Goal: Obtain resource: Obtain resource

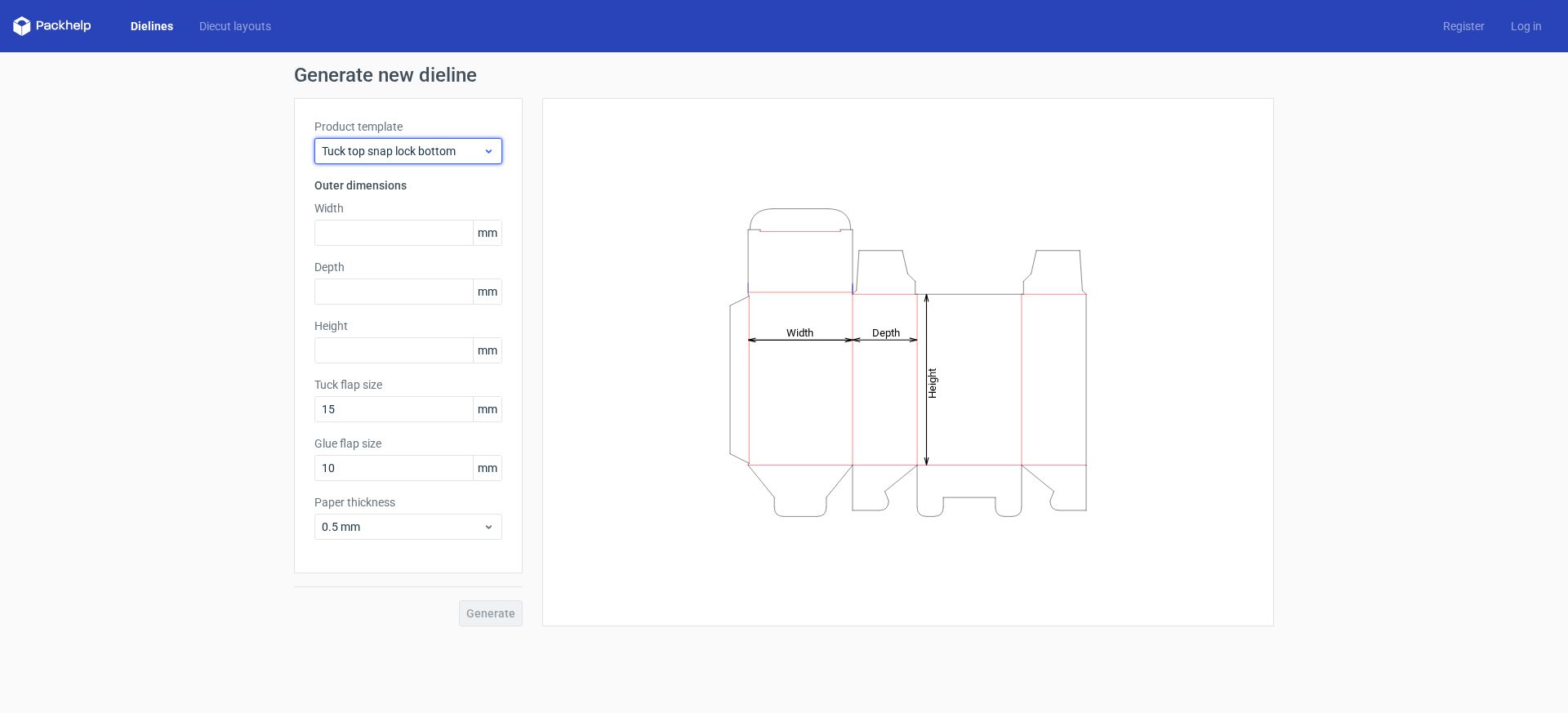
click at [420, 150] on span "Tuck top snap lock bottom" at bounding box center [402, 151] width 161 height 17
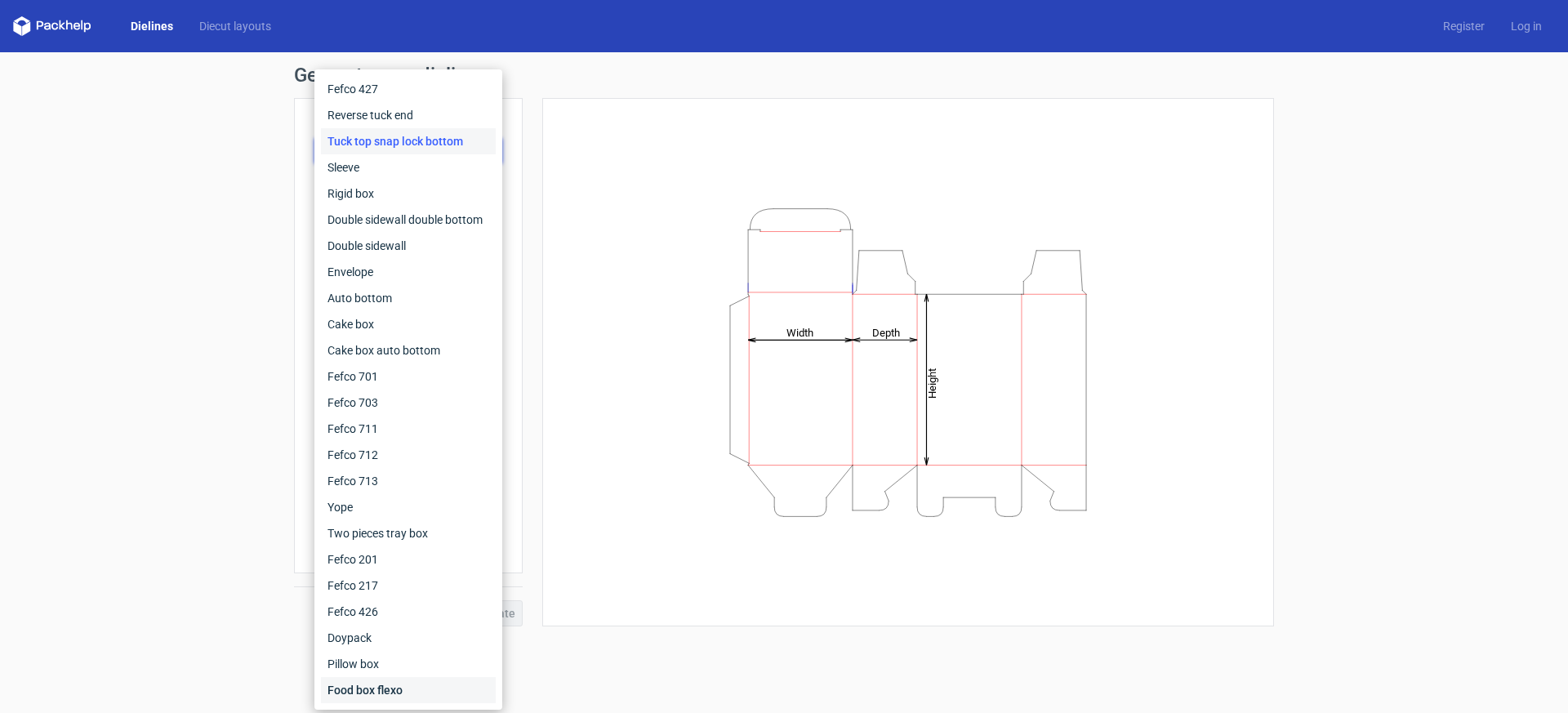
click at [380, 686] on div "Food box flexo" at bounding box center [408, 690] width 174 height 26
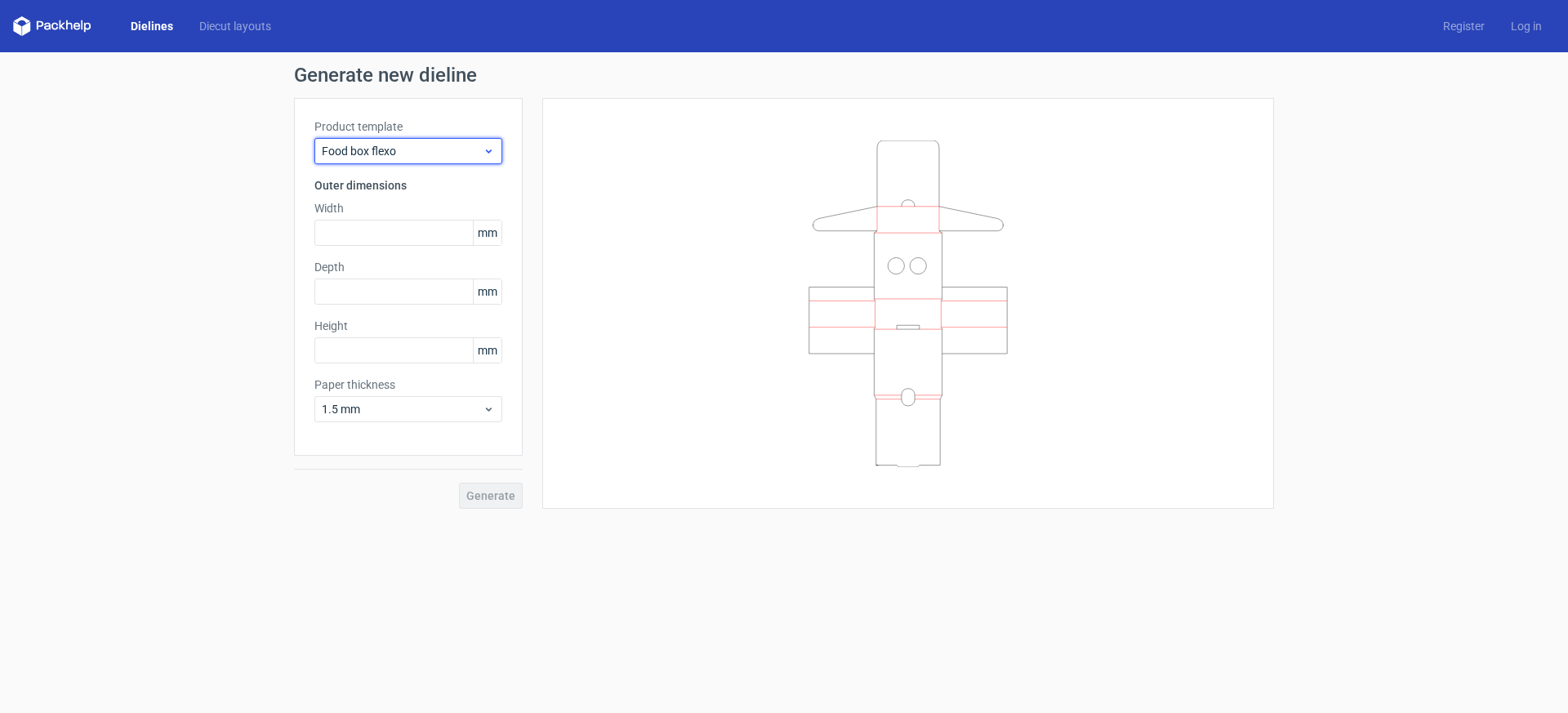
click at [424, 150] on span "Food box flexo" at bounding box center [402, 151] width 161 height 17
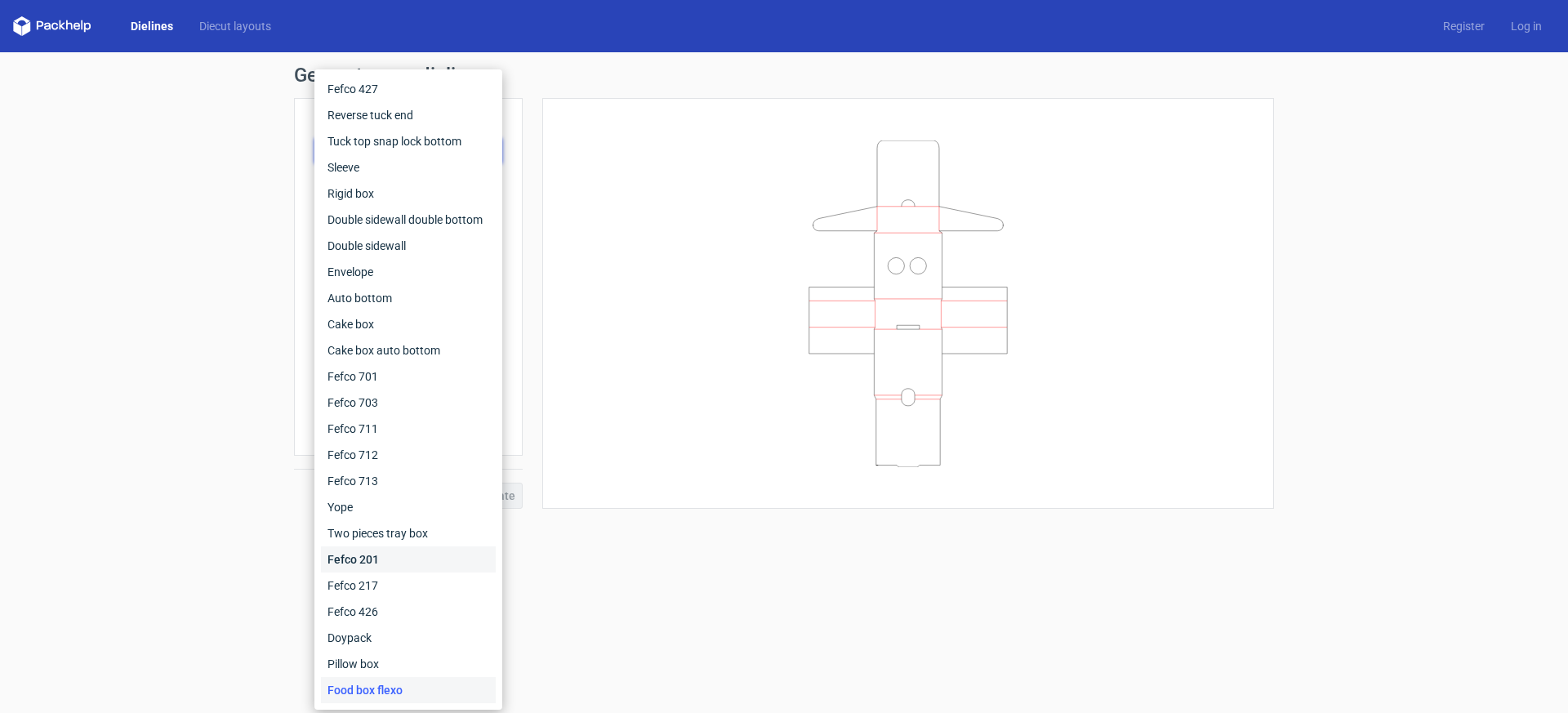
click at [383, 552] on div "Fefco 201" at bounding box center [408, 559] width 174 height 26
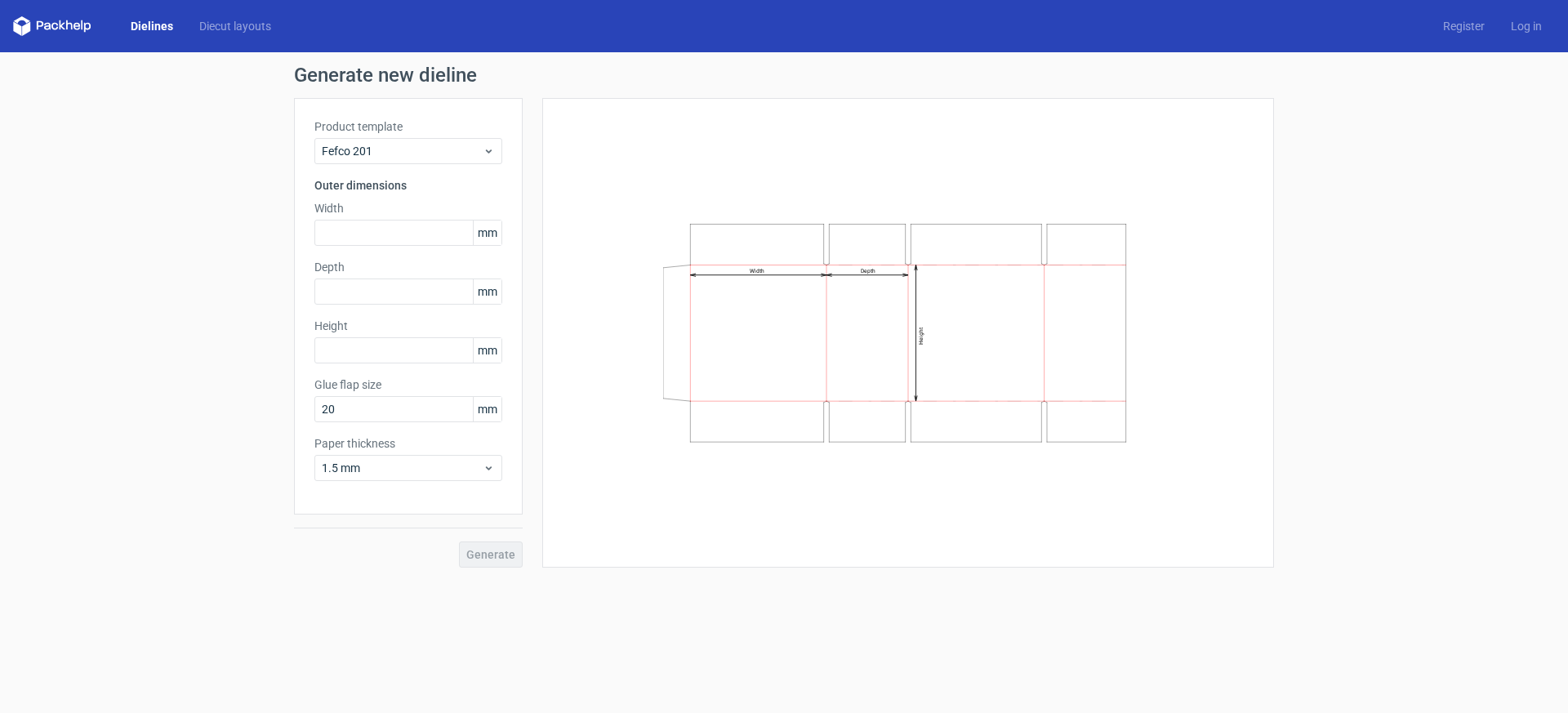
click at [143, 24] on link "Dielines" at bounding box center [152, 26] width 69 height 17
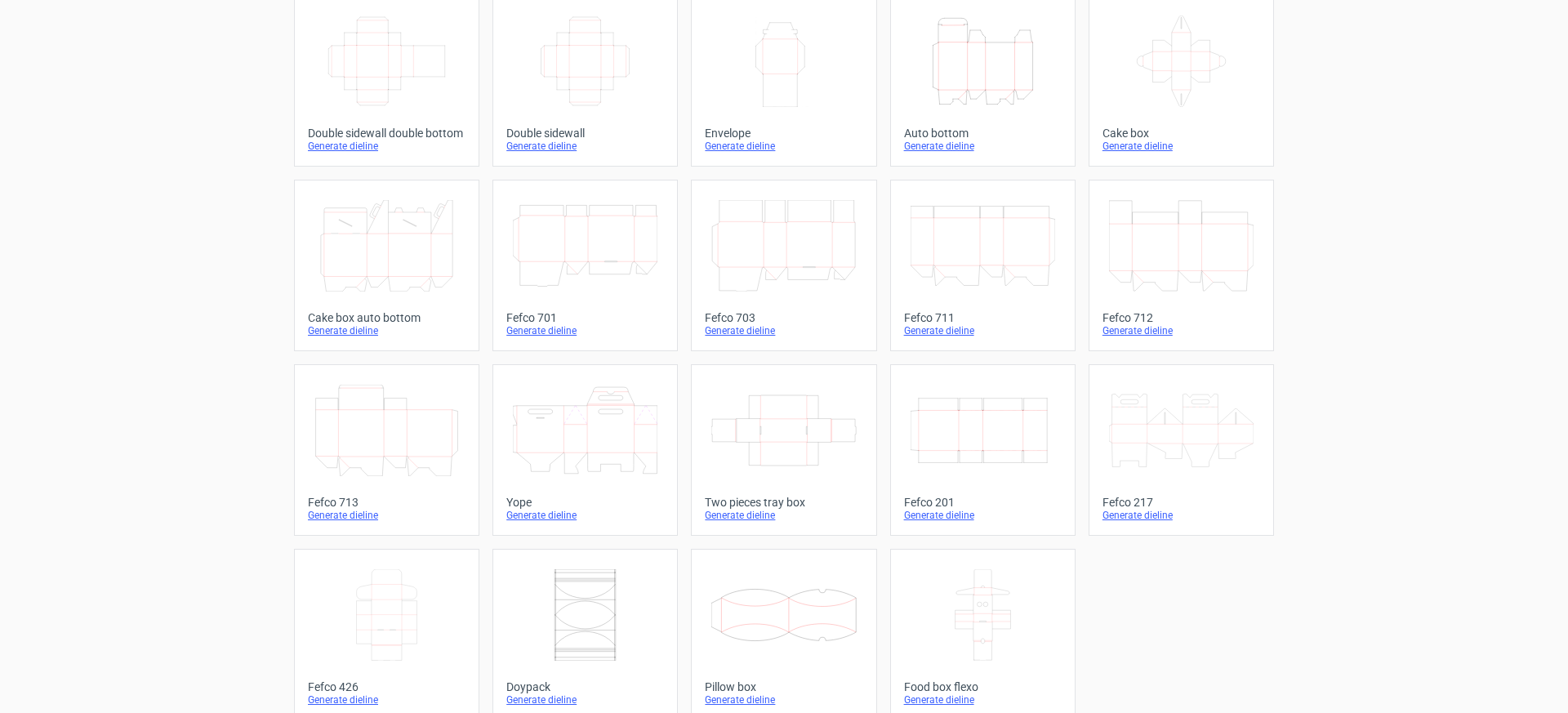
scroll to position [308, 0]
